Goal: Information Seeking & Learning: Learn about a topic

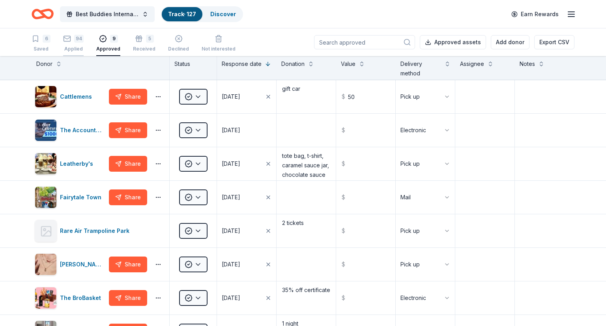
click at [65, 41] on rect "button" at bounding box center [67, 38] width 7 height 5
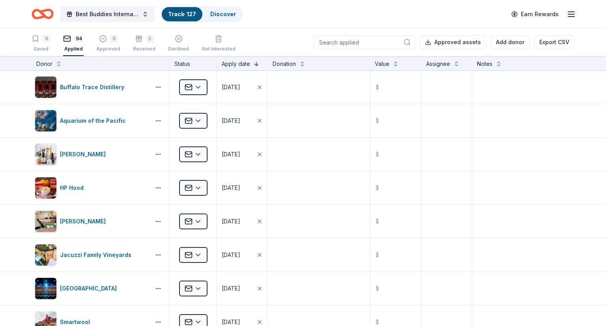
click at [254, 64] on button at bounding box center [256, 63] width 6 height 8
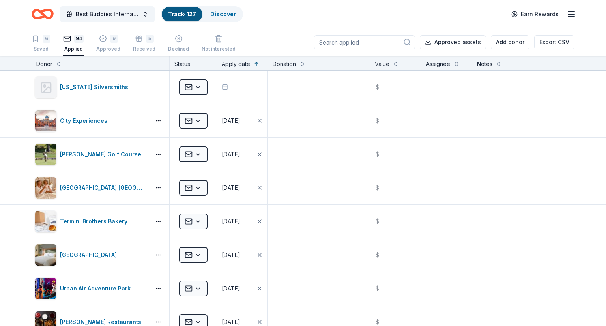
click at [35, 13] on icon "Home" at bounding box center [43, 14] width 22 height 19
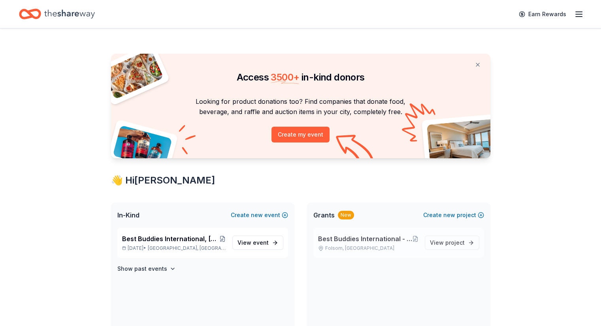
click at [349, 245] on p "Folsom, CA" at bounding box center [368, 248] width 100 height 6
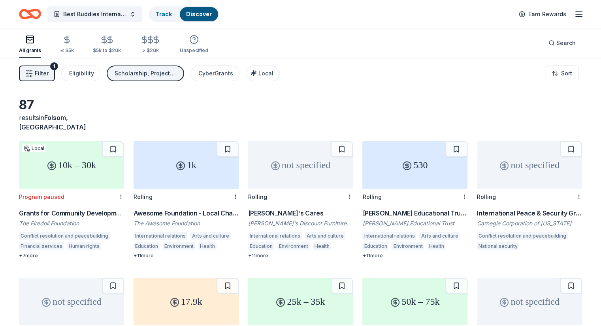
click at [40, 11] on icon "Home" at bounding box center [34, 14] width 12 height 8
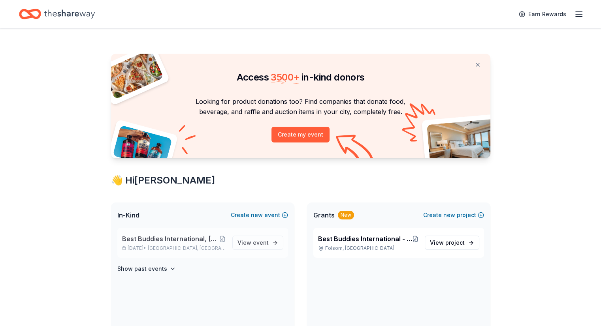
click at [162, 241] on span "Best Buddies International, [GEOGRAPHIC_DATA], Champion of the Year Gala" at bounding box center [171, 238] width 98 height 9
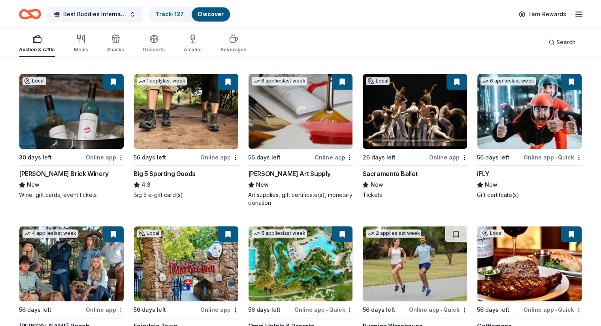
scroll to position [1132, 0]
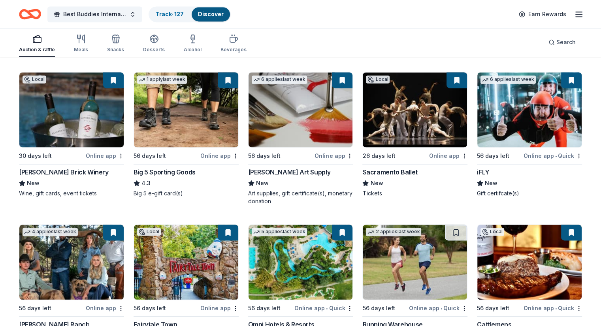
click at [378, 176] on div "Sacramento Ballet" at bounding box center [389, 171] width 55 height 9
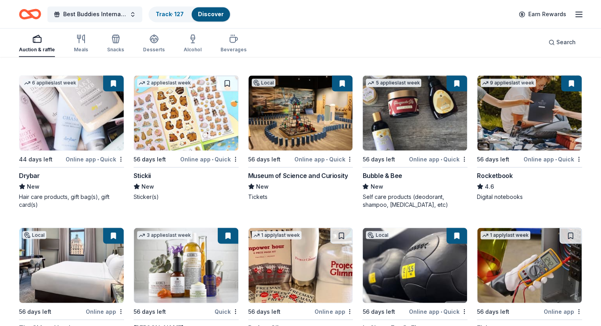
scroll to position [1426, 0]
drag, startPoint x: 429, startPoint y: 210, endPoint x: 416, endPoint y: 210, distance: 13.4
click at [374, 180] on div "Bubble & Bee" at bounding box center [381, 175] width 39 height 9
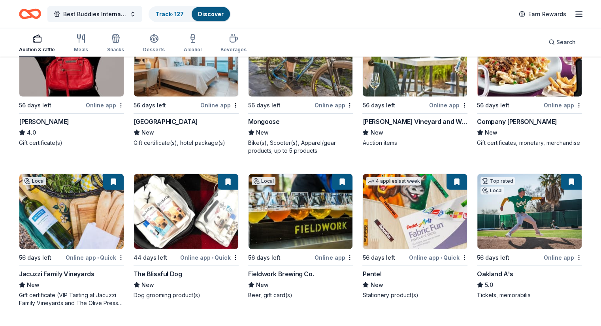
scroll to position [1924, 0]
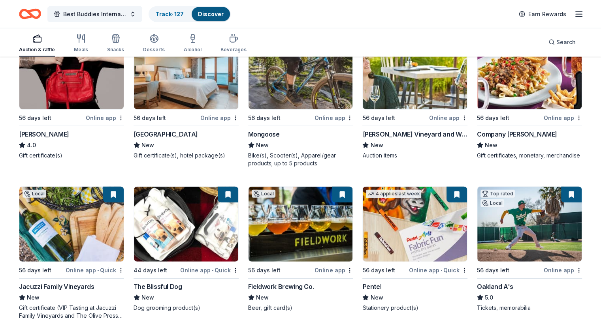
click at [411, 139] on div "Honig Vineyard and Winery" at bounding box center [414, 134] width 105 height 9
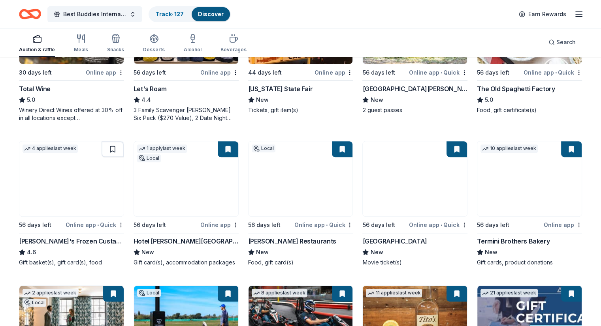
scroll to position [24, 0]
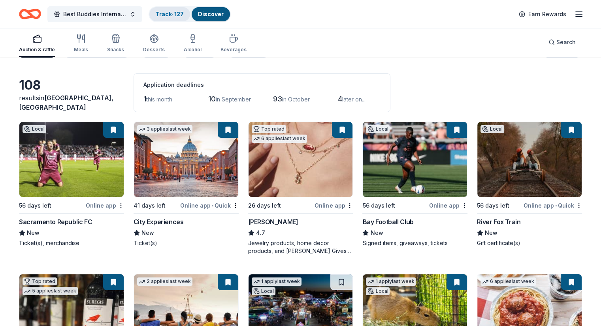
click at [178, 13] on link "Track · 127" at bounding box center [170, 14] width 28 height 7
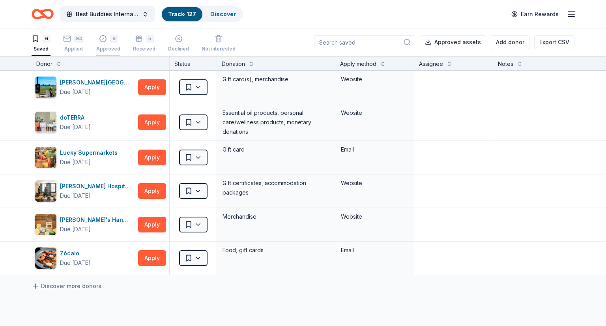
click at [104, 40] on icon "button" at bounding box center [102, 39] width 7 height 7
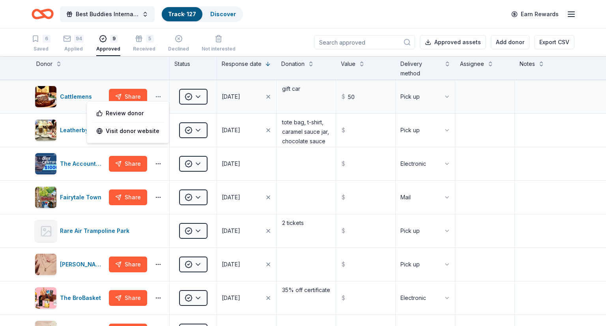
click at [160, 97] on html "Best Buddies International, Sacramento, Champion of the Year Gala Track · 127 D…" at bounding box center [303, 163] width 606 height 326
click at [133, 131] on link "Visit donor website" at bounding box center [127, 130] width 63 height 9
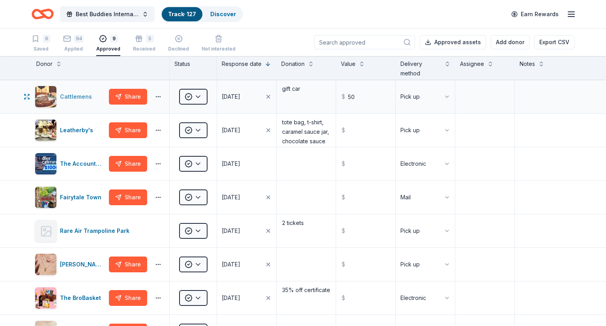
click at [83, 98] on div "Cattlemens" at bounding box center [77, 96] width 35 height 9
click at [83, 130] on div "Leatherby's" at bounding box center [78, 130] width 36 height 9
click at [76, 162] on div "The Accounting Doctor" at bounding box center [83, 163] width 46 height 9
click at [73, 197] on div "Fairytale Town" at bounding box center [82, 197] width 45 height 9
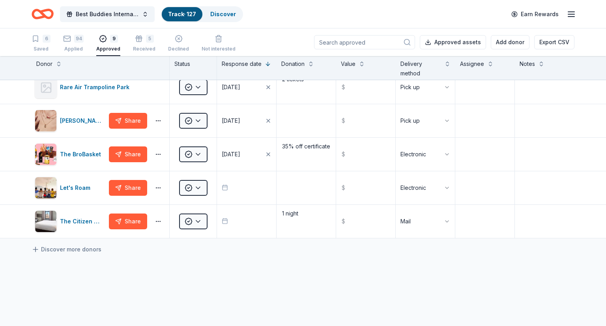
scroll to position [148, 0]
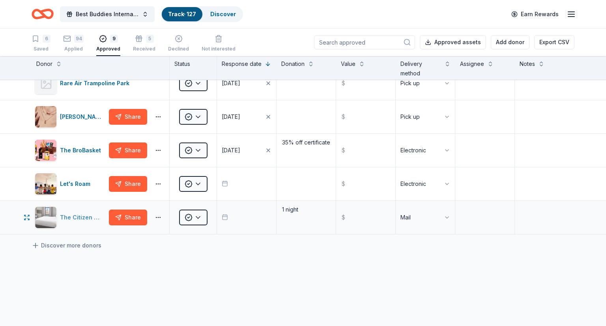
click at [74, 215] on div "The Citizen Hotel" at bounding box center [83, 217] width 46 height 9
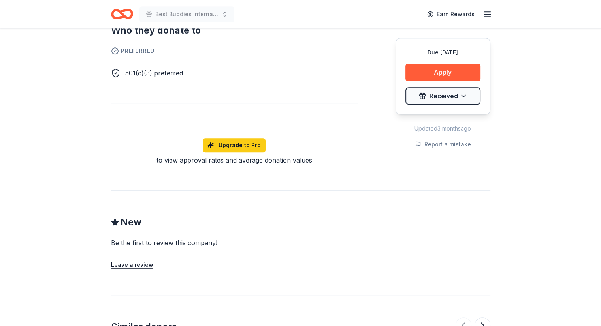
scroll to position [484, 0]
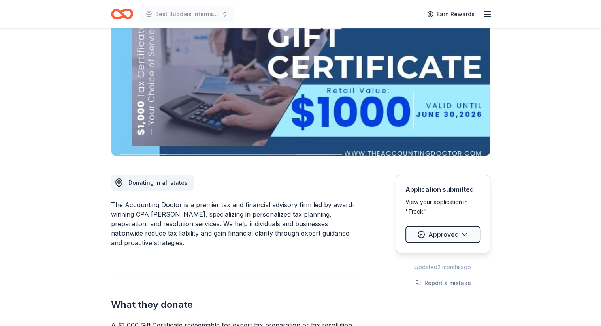
scroll to position [68, 0]
